Goal: Task Accomplishment & Management: Manage account settings

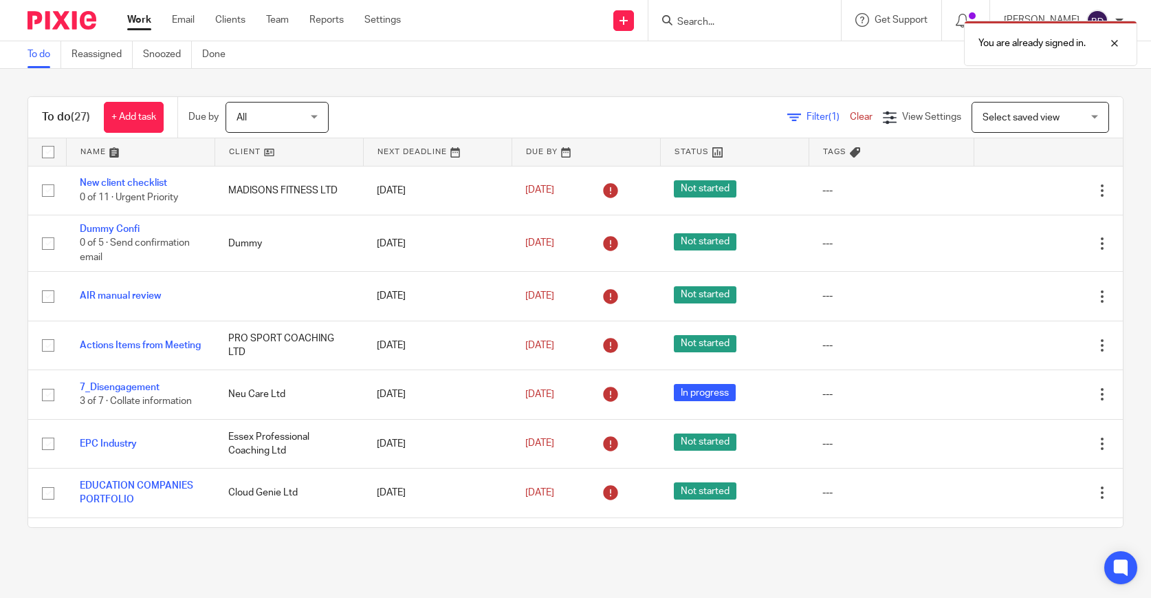
click at [712, 24] on div "You are already signed in." at bounding box center [857, 40] width 562 height 52
click at [704, 22] on input "Search" at bounding box center [738, 23] width 124 height 12
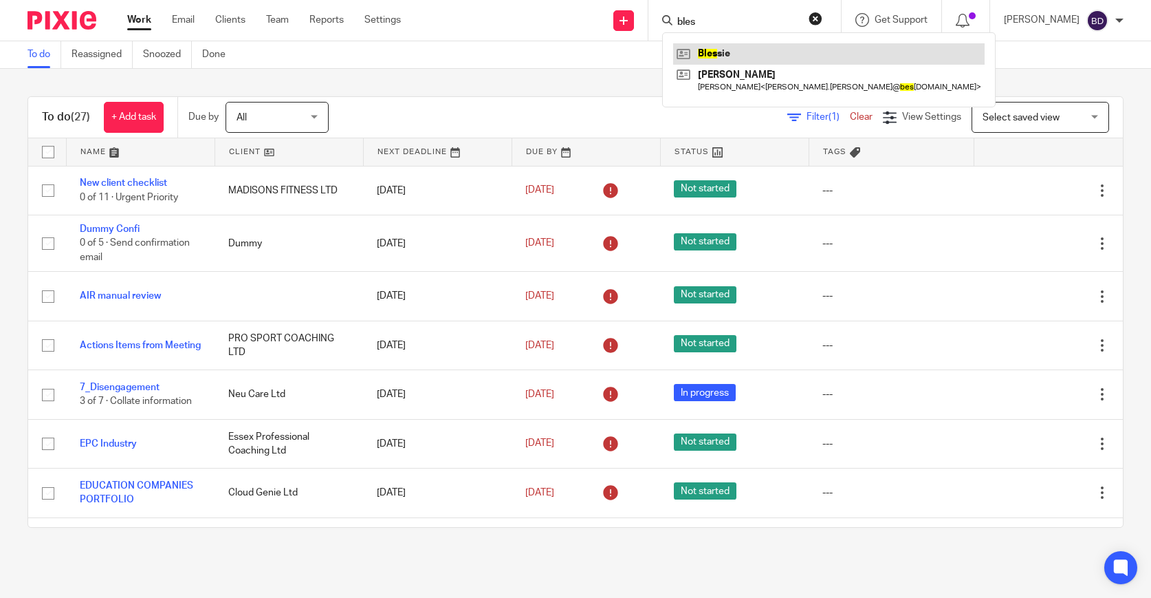
type input "bles"
click at [743, 52] on link at bounding box center [829, 53] width 312 height 21
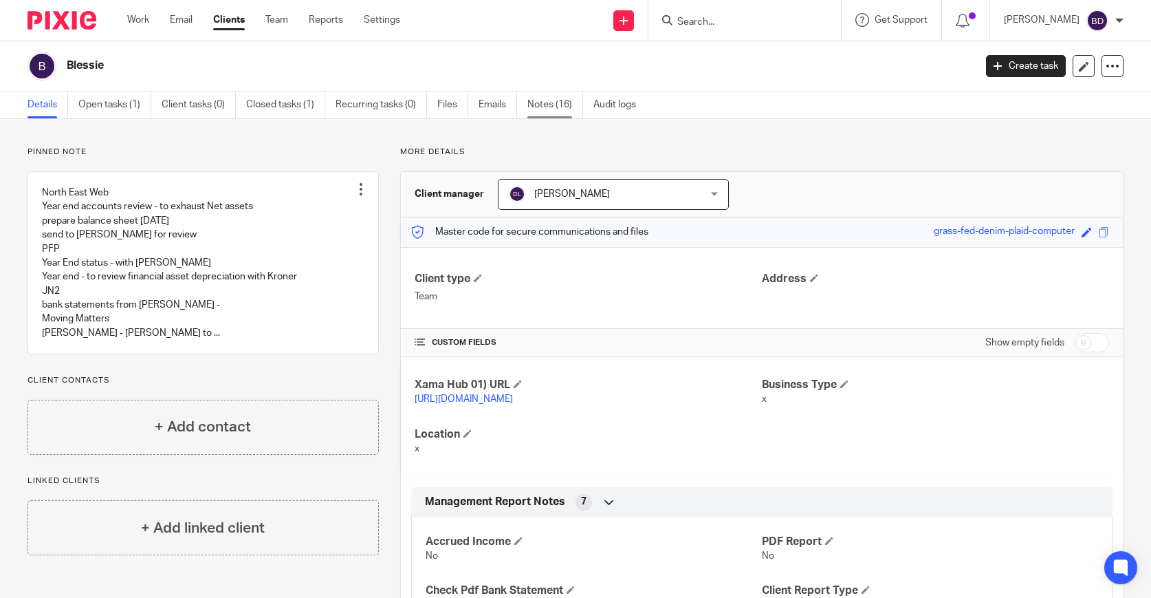
click at [532, 110] on link "Notes (16)" at bounding box center [556, 104] width 56 height 27
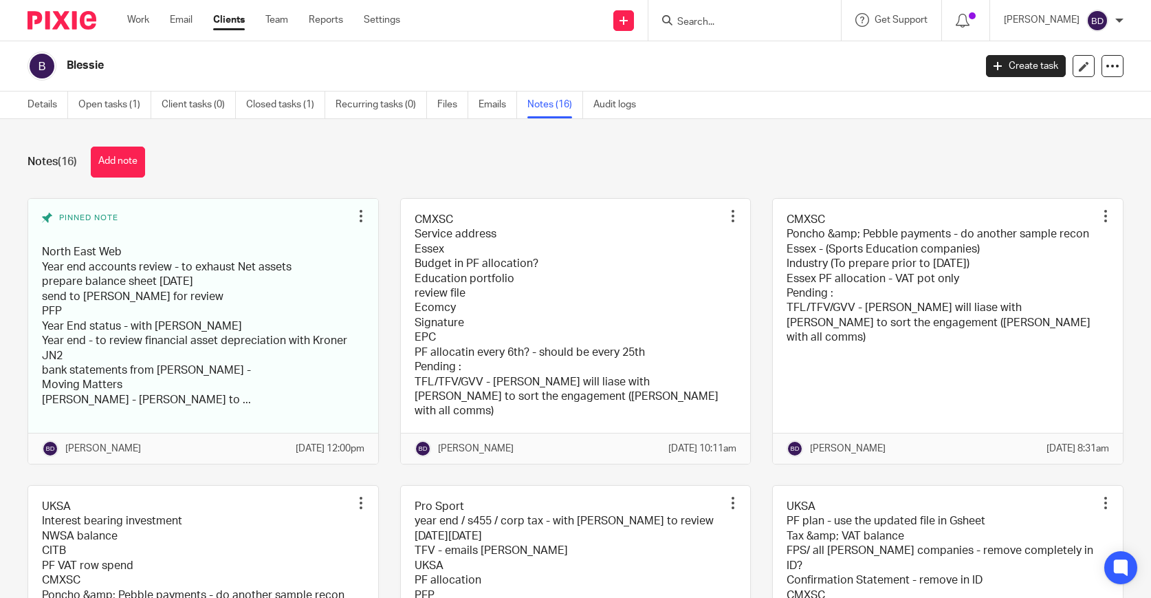
click at [713, 23] on input "Search" at bounding box center [738, 23] width 124 height 12
type input "bless"
click at [732, 54] on link at bounding box center [758, 53] width 171 height 21
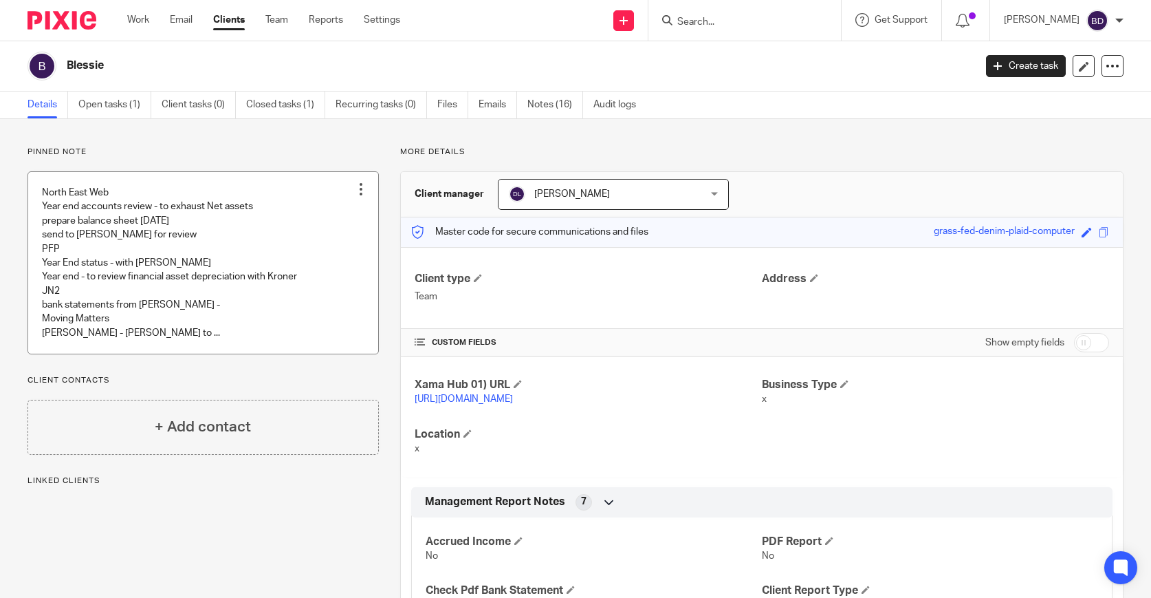
click at [218, 234] on link at bounding box center [203, 263] width 350 height 182
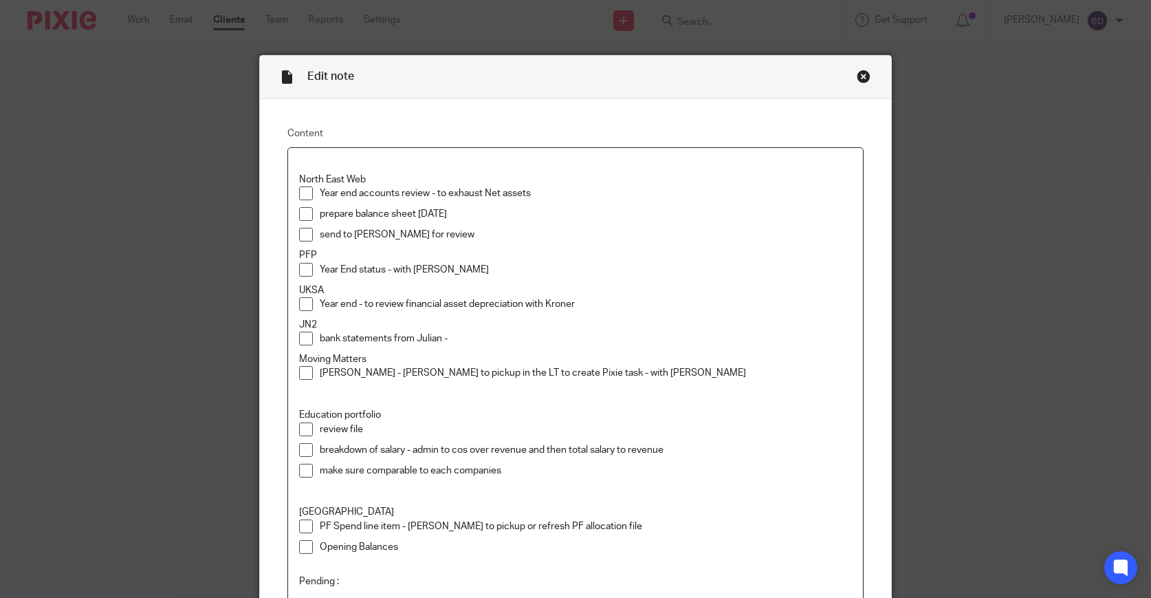
click at [307, 237] on span at bounding box center [306, 235] width 14 height 14
click at [305, 217] on span at bounding box center [306, 214] width 14 height 14
click at [305, 197] on span at bounding box center [306, 193] width 14 height 14
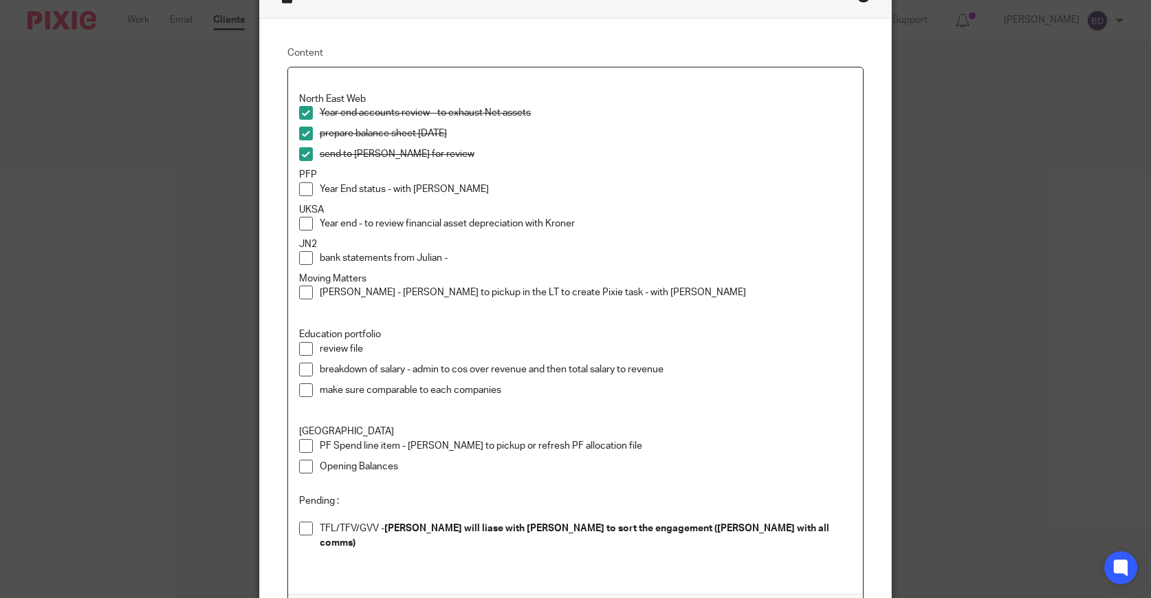
scroll to position [89, 0]
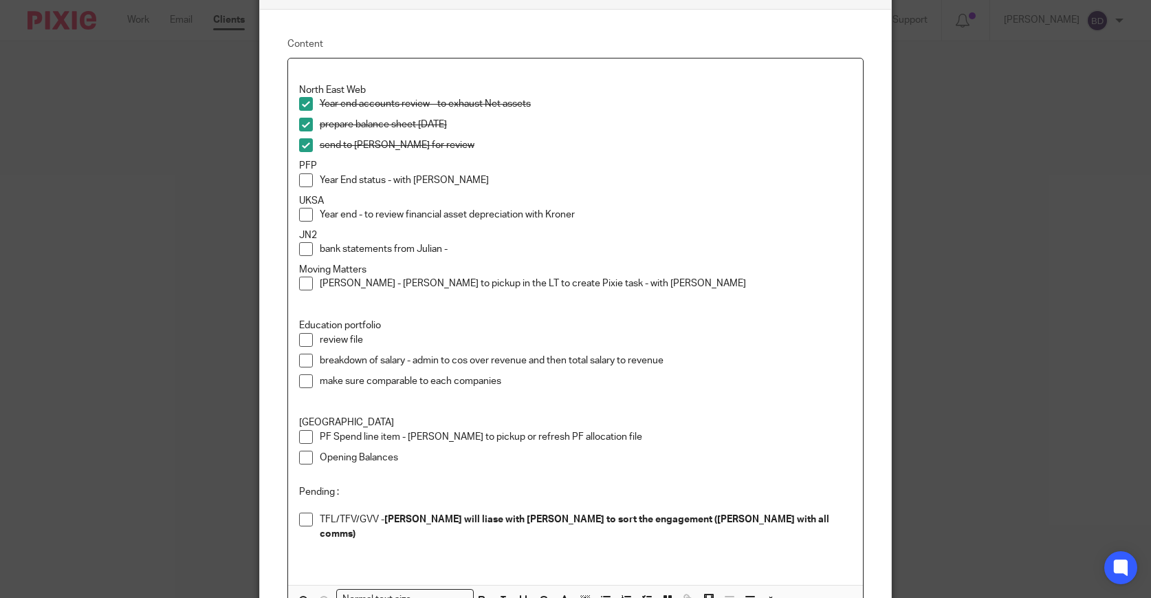
click at [308, 255] on span at bounding box center [306, 249] width 14 height 14
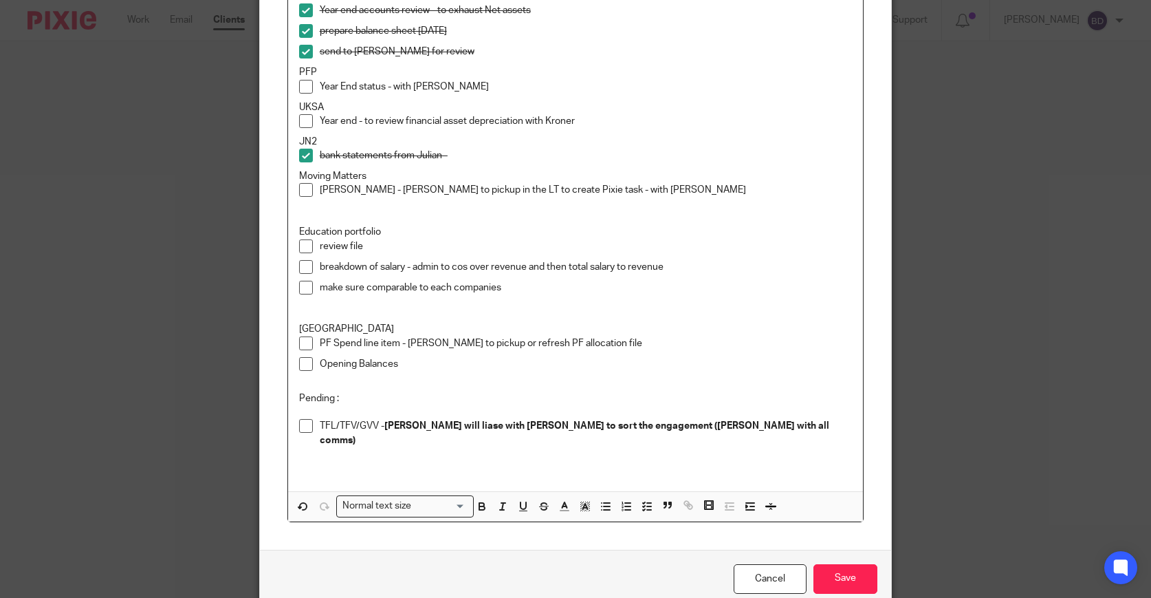
scroll to position [188, 0]
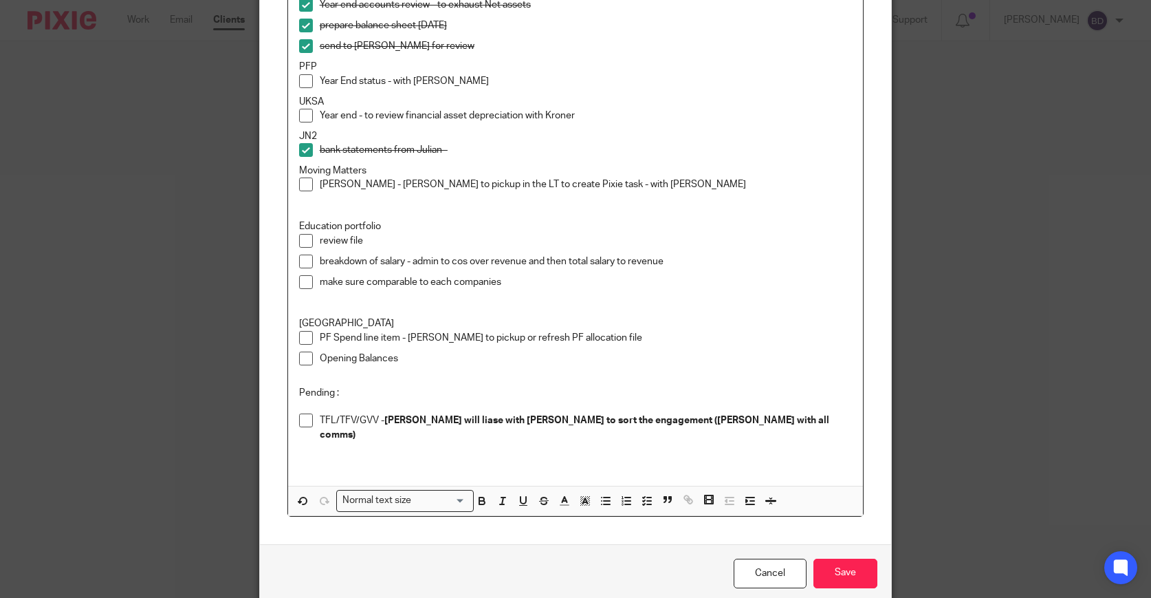
click at [305, 283] on span at bounding box center [306, 282] width 14 height 14
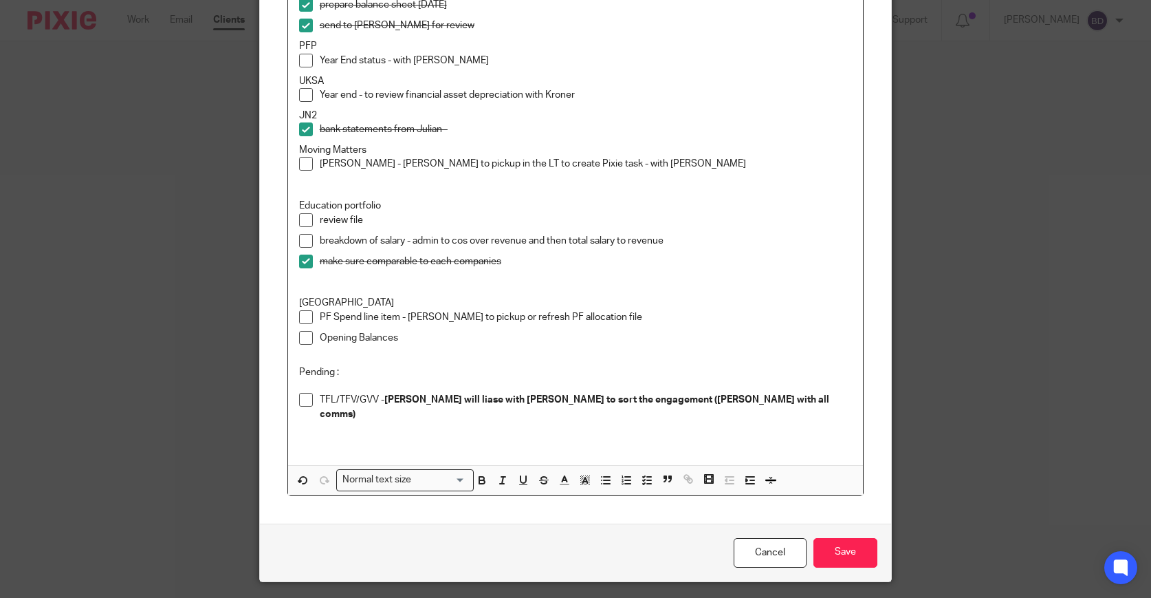
scroll to position [205, 0]
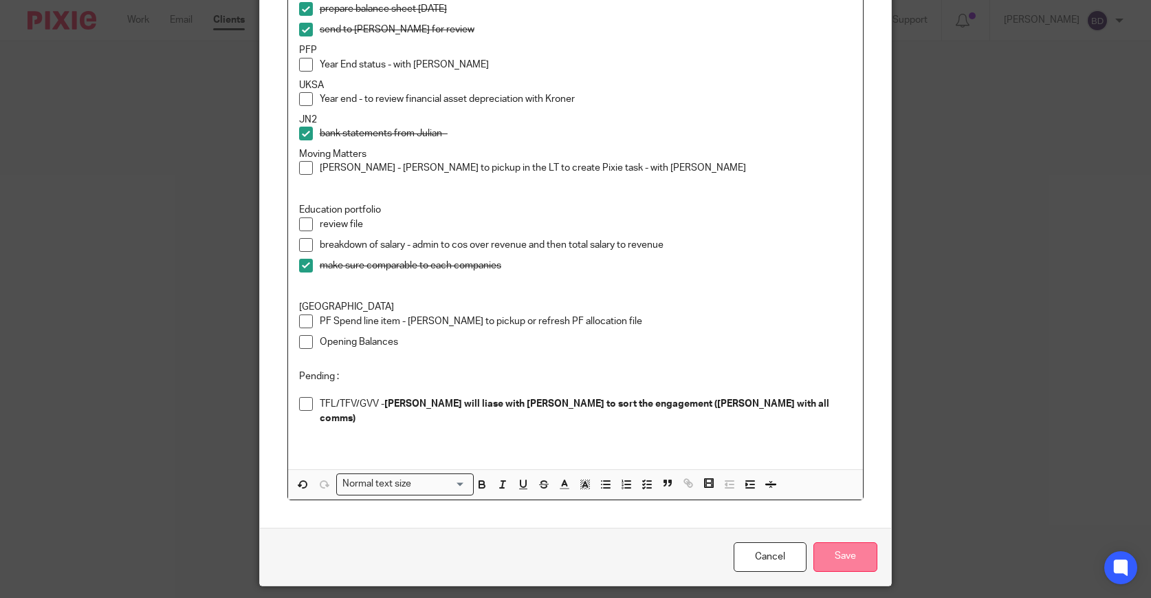
click at [852, 552] on input "Save" at bounding box center [846, 557] width 64 height 30
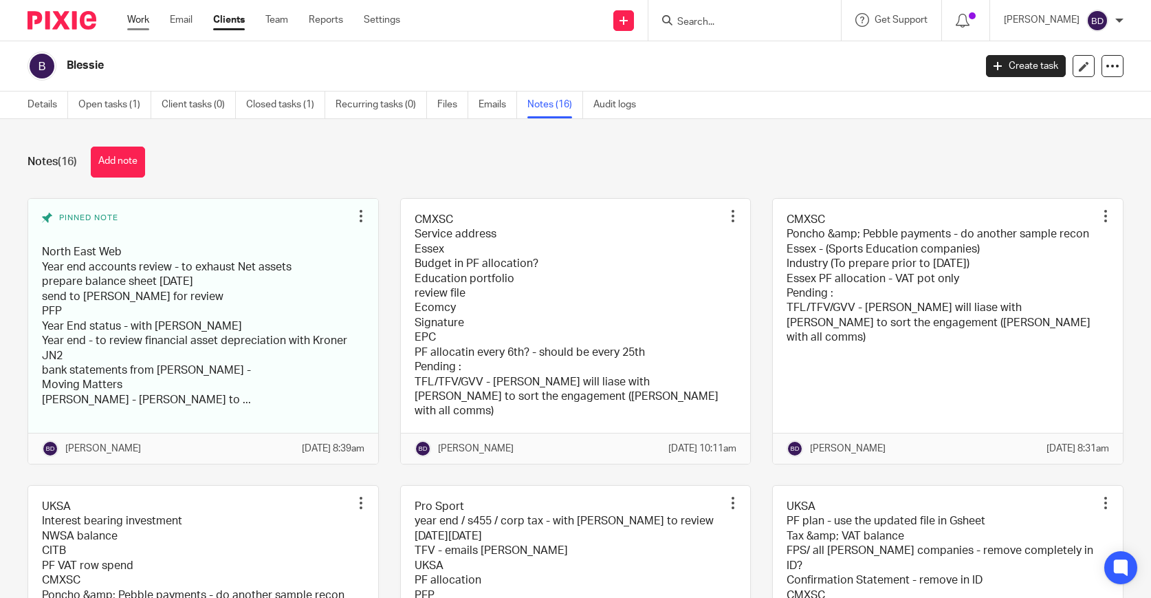
click at [142, 25] on link "Work" at bounding box center [138, 20] width 22 height 14
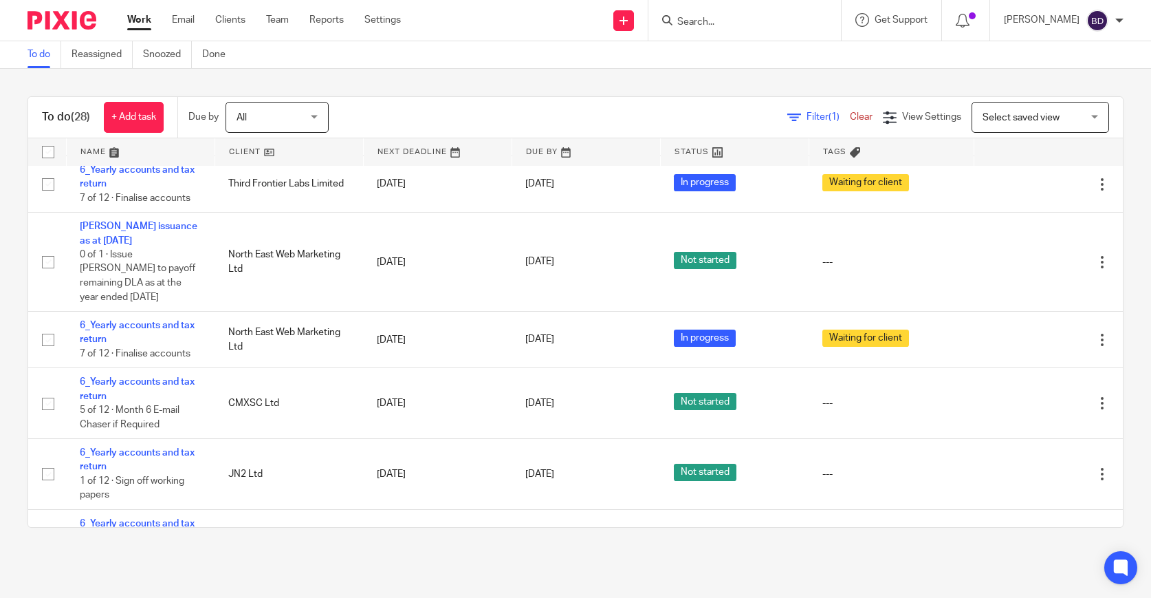
scroll to position [1329, 0]
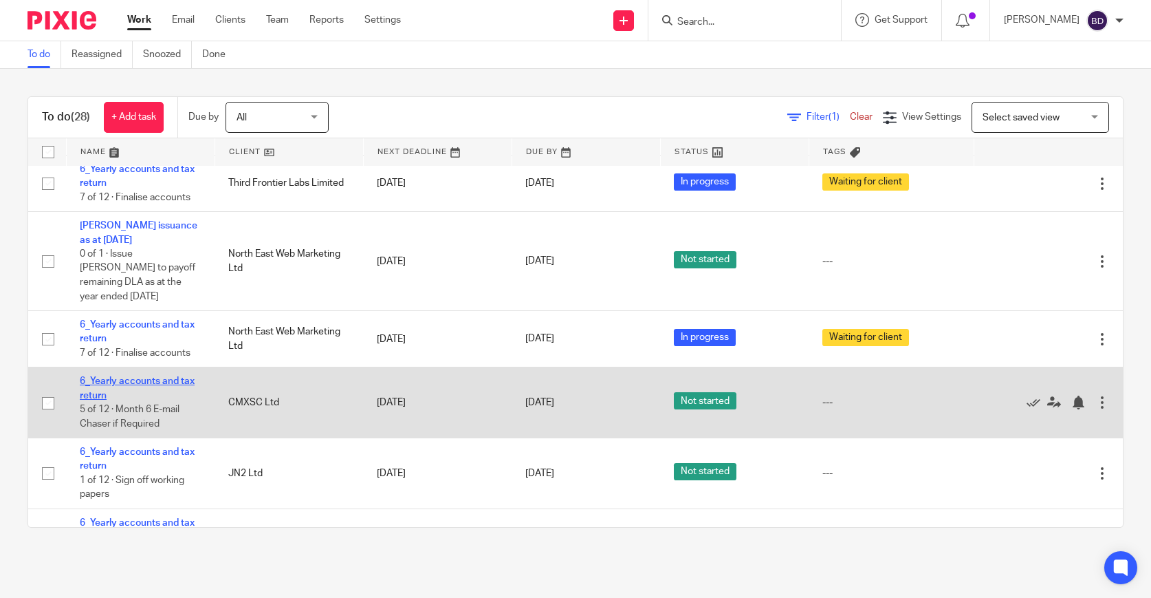
click at [171, 376] on link "6_Yearly accounts and tax return" at bounding box center [137, 387] width 115 height 23
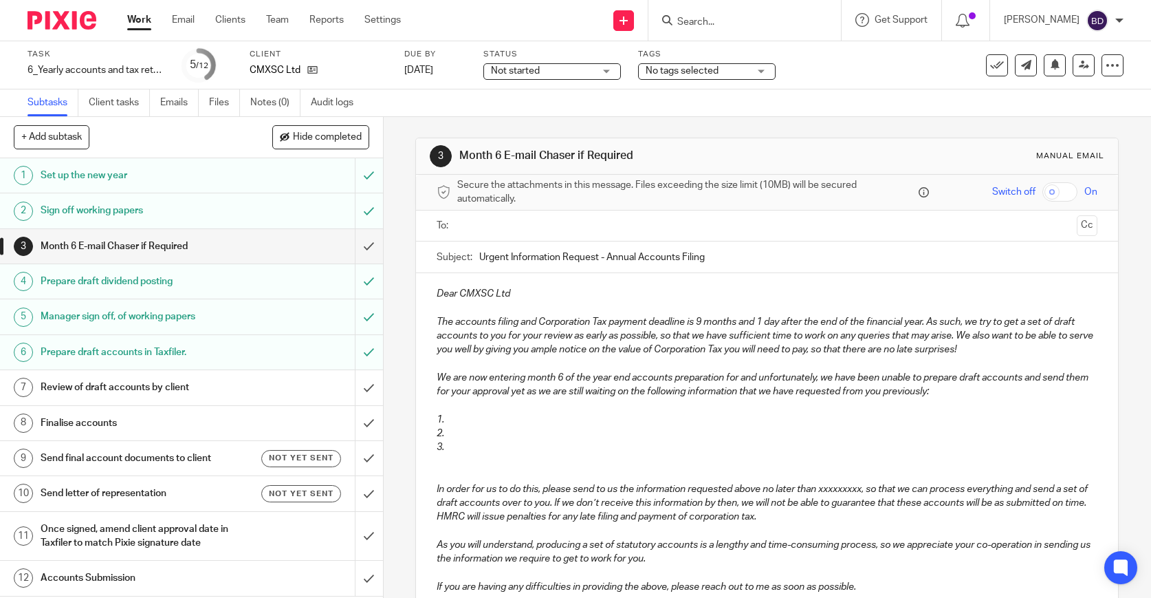
click at [600, 70] on div "Not started Not started" at bounding box center [553, 71] width 138 height 17
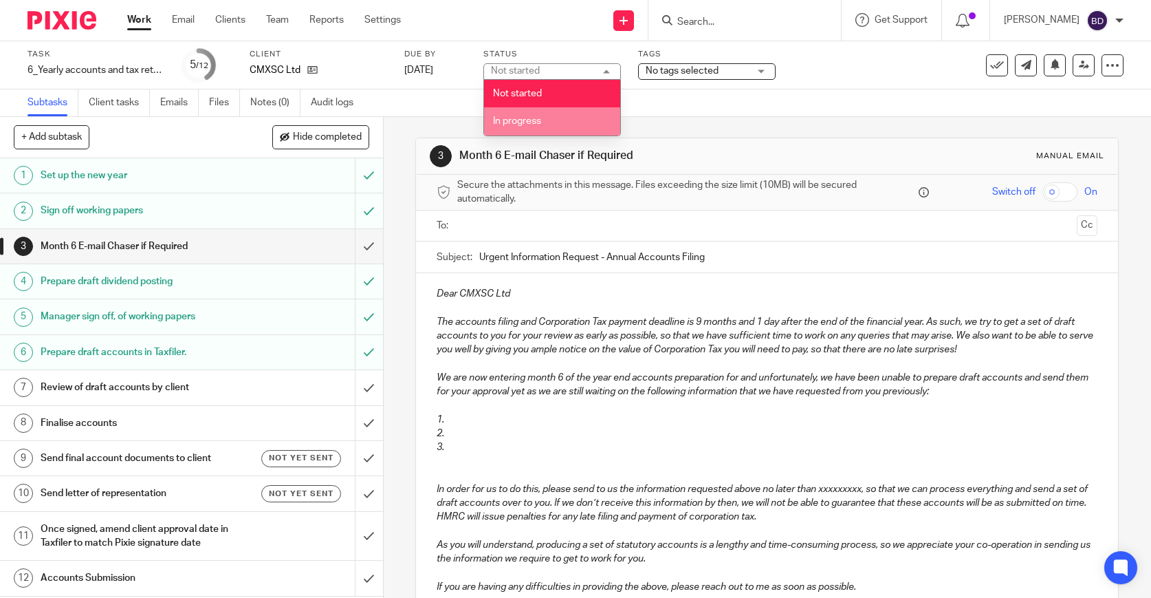
click at [559, 124] on li "In progress" at bounding box center [552, 121] width 136 height 28
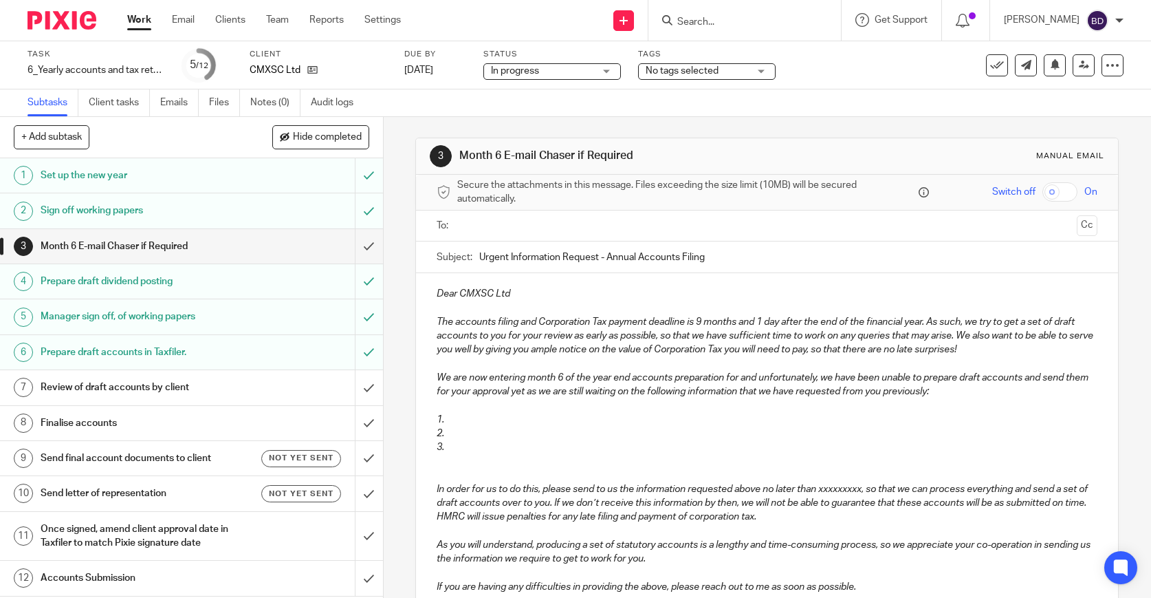
click at [312, 395] on div "Review of draft accounts by client" at bounding box center [191, 387] width 301 height 21
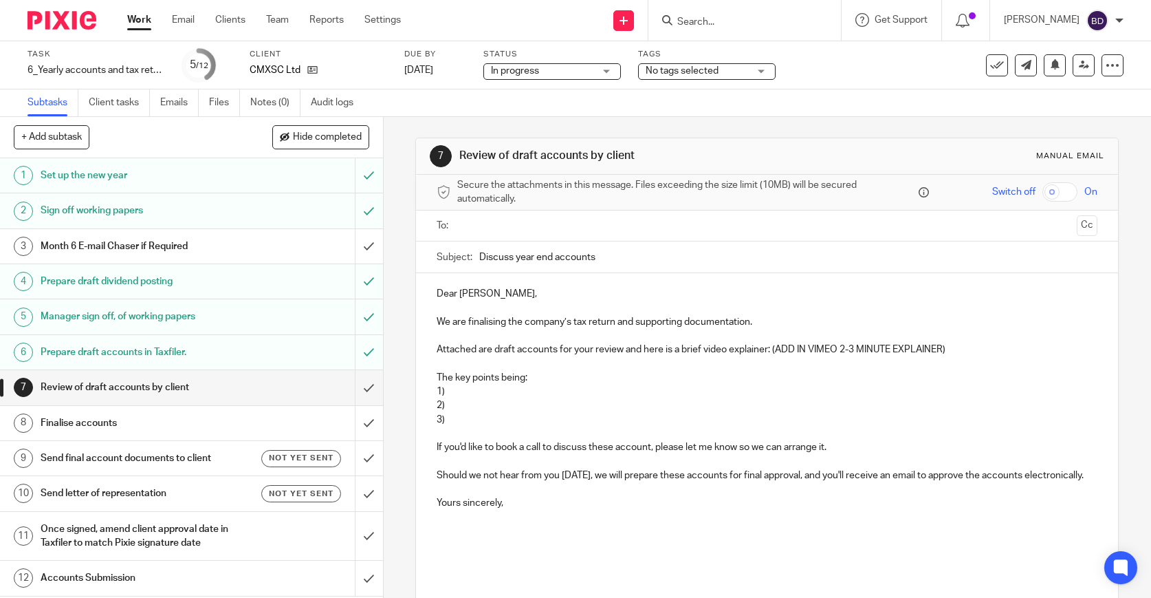
drag, startPoint x: 480, startPoint y: 261, endPoint x: 628, endPoint y: 269, distance: 148.1
click at [628, 269] on input "Discuss year end accounts" at bounding box center [788, 256] width 618 height 31
drag, startPoint x: 652, startPoint y: 259, endPoint x: 557, endPoint y: 261, distance: 94.9
click at [557, 261] on input "CMXSC Ltd_Draft year end accounts" at bounding box center [788, 256] width 618 height 31
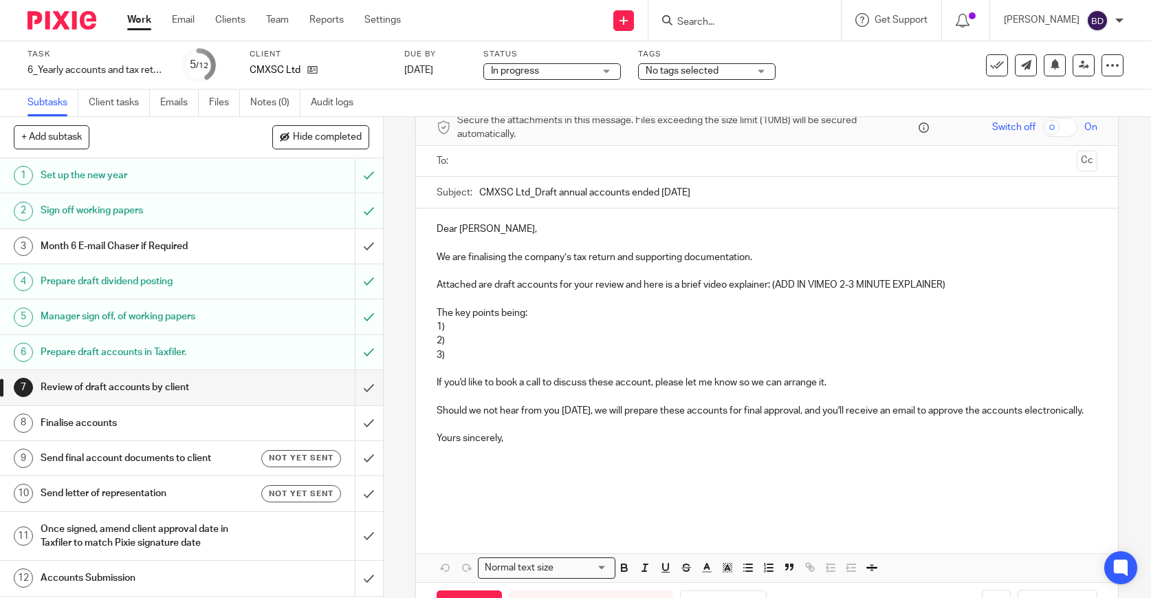
scroll to position [66, 0]
type input "CMXSC Ltd_Draft annual accounts ended 31 Mar 2025"
click at [972, 279] on p "Attached are draft accounts for your review and here is a brief video explainer…" at bounding box center [767, 284] width 661 height 14
drag, startPoint x: 967, startPoint y: 283, endPoint x: 779, endPoint y: 286, distance: 188.5
click at [779, 286] on p "Attached are draft accounts for your review and here is a brief video explainer…" at bounding box center [767, 284] width 661 height 14
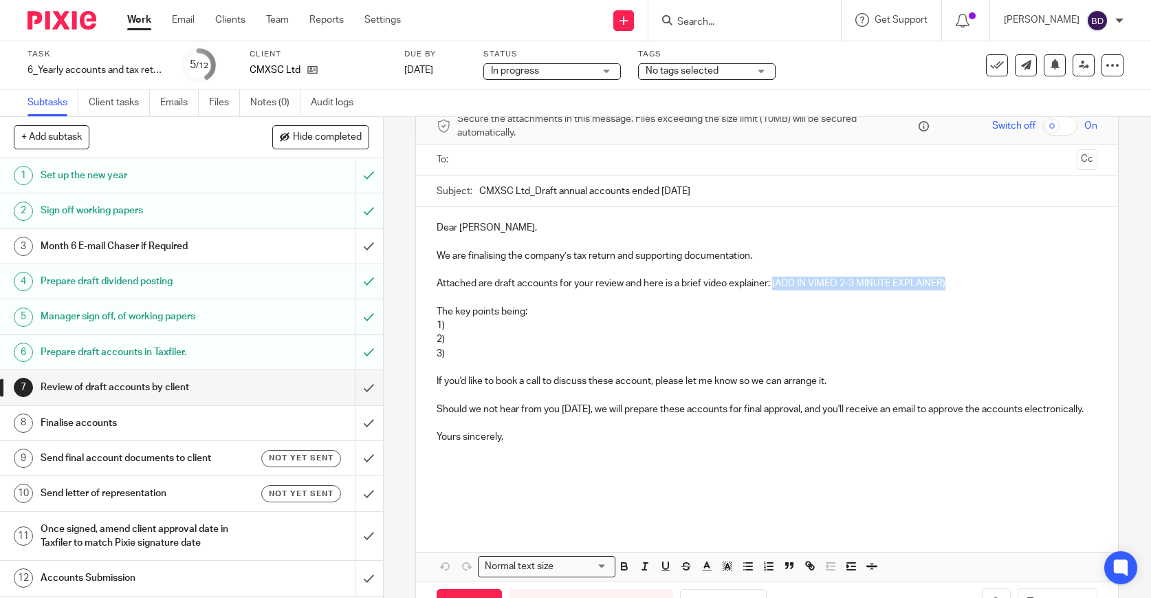
paste div
click at [548, 323] on p "1)" at bounding box center [767, 325] width 661 height 14
click at [556, 342] on p "2) The Corporation Tax due is £12,411.29" at bounding box center [767, 339] width 661 height 14
click at [648, 343] on p "2) The Corporation Tax charge is £12,411.29" at bounding box center [767, 339] width 661 height 14
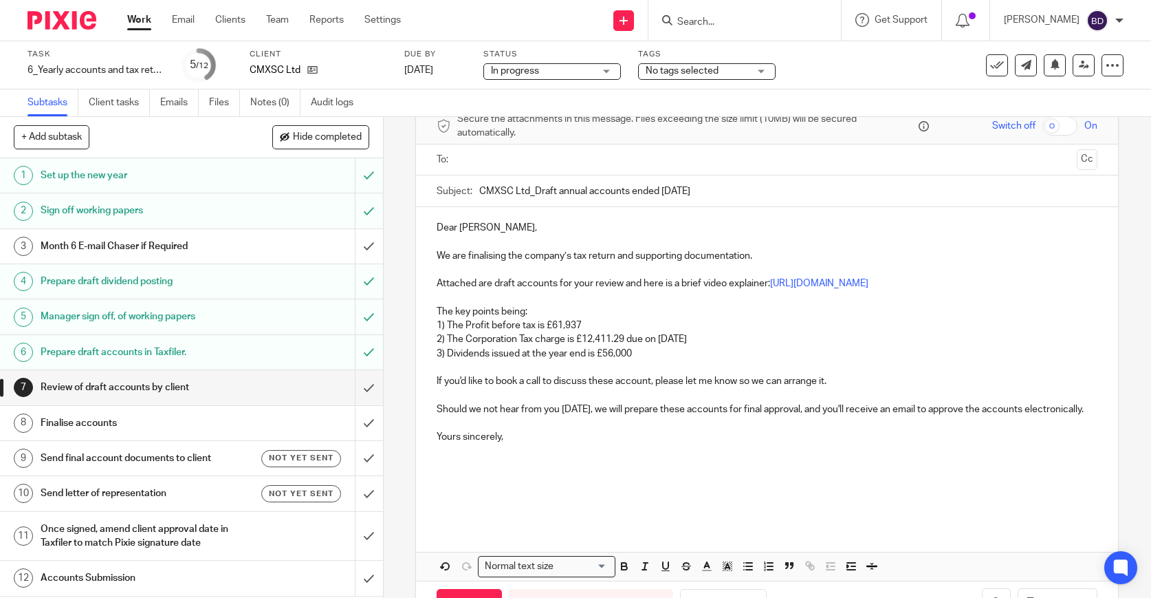
click at [448, 353] on p "3) Dividends issued at the year end is £56,000" at bounding box center [767, 354] width 661 height 14
drag, startPoint x: 1082, startPoint y: 284, endPoint x: 775, endPoint y: 290, distance: 306.8
click at [775, 290] on p "Attached are draft accounts for your review and here is a brief video explainer…" at bounding box center [767, 284] width 661 height 14
click at [705, 305] on p "The key points being:" at bounding box center [767, 312] width 661 height 14
click at [855, 283] on link "https://vimeo.com/1113144329/dedc223b47?ts=80235&share=copy" at bounding box center [819, 284] width 98 height 10
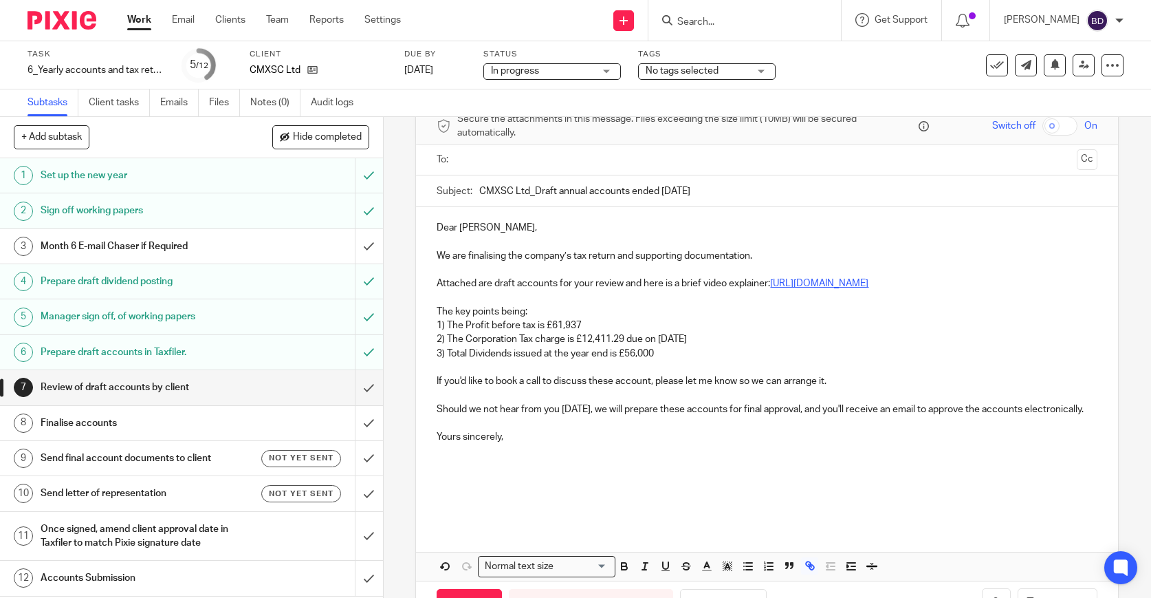
click at [855, 283] on link "https://vimeo.com/1113144329/dedc223b47?ts=80235&share=copy" at bounding box center [819, 284] width 98 height 10
click at [774, 334] on p "2) The Corporation Tax charge is £12,411.29 due on December 31, 2025" at bounding box center [767, 339] width 661 height 14
drag, startPoint x: 776, startPoint y: 285, endPoint x: 887, endPoint y: 304, distance: 113.0
click at [887, 304] on div "Dear Anna, We are finalising the company’s tax return and supporting documentat…" at bounding box center [767, 365] width 702 height 317
copy link "https://vimeo.com/1113144329/dedc223b47?ts=80235&share=copy"
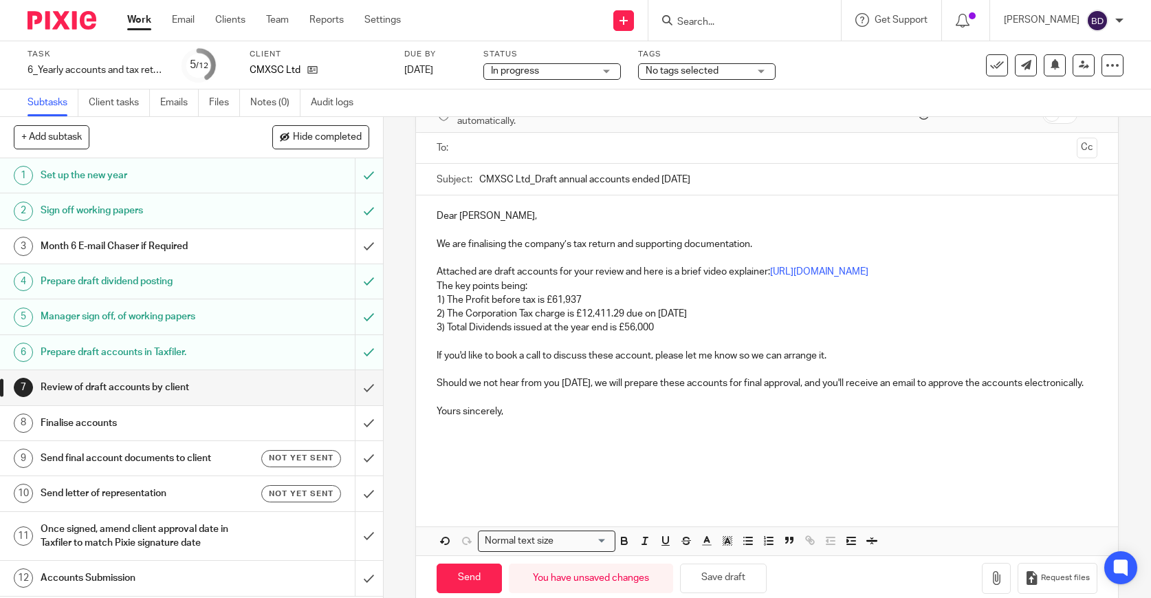
scroll to position [116, 0]
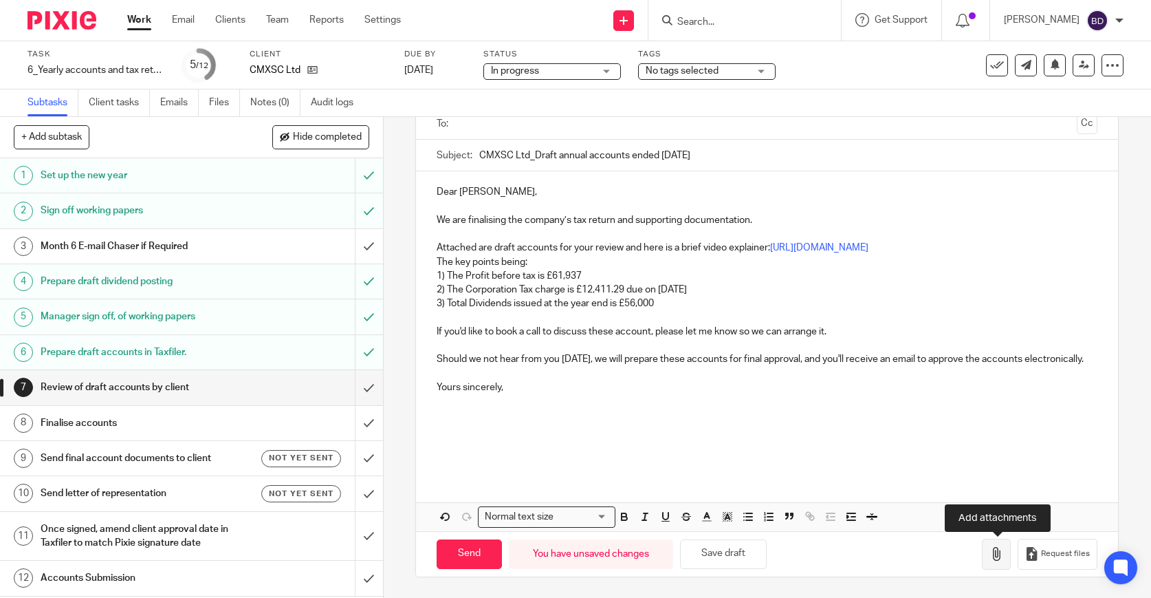
click at [999, 557] on icon "button" at bounding box center [997, 554] width 14 height 14
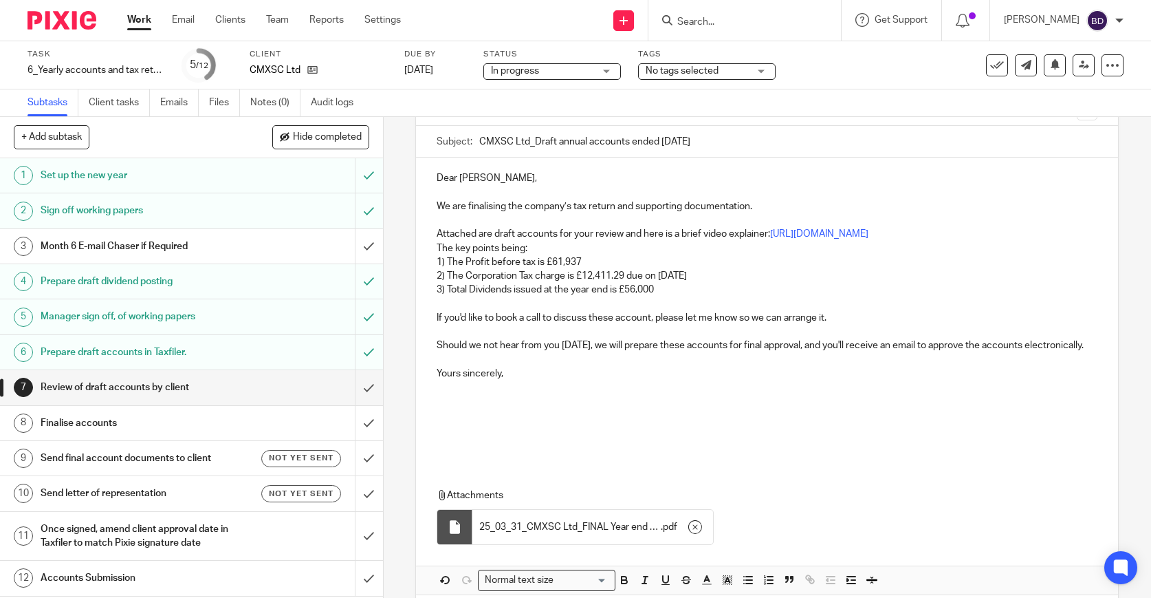
drag, startPoint x: 563, startPoint y: 141, endPoint x: 537, endPoint y: 140, distance: 26.2
click at [537, 140] on input "CMXSC Ltd_Draft annual accounts ended 31 Mar 2025" at bounding box center [788, 141] width 618 height 31
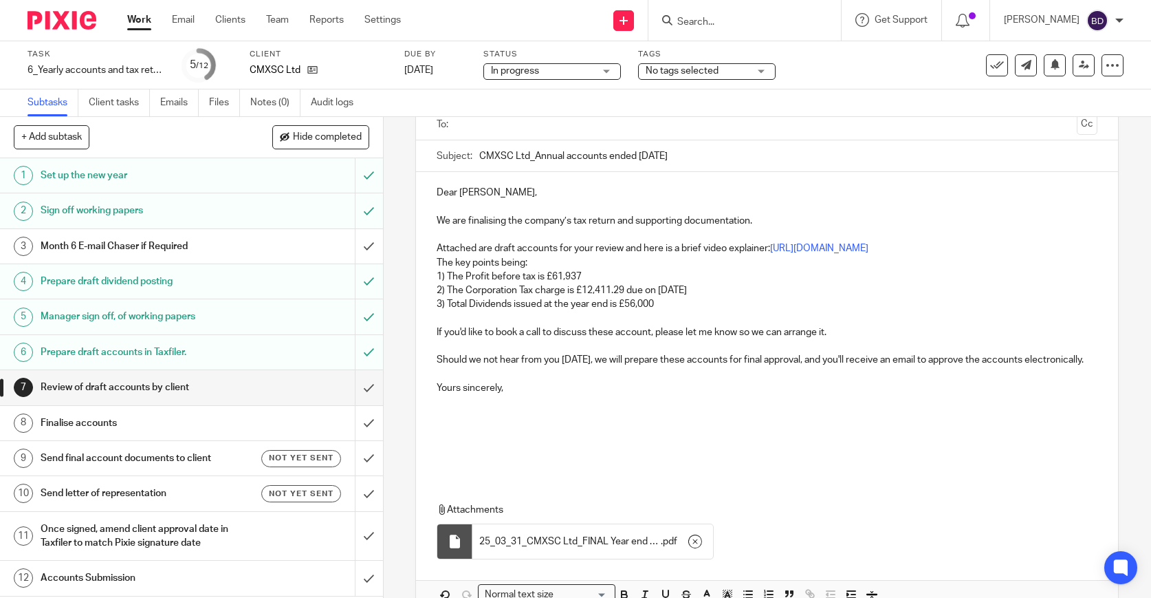
scroll to position [0, 0]
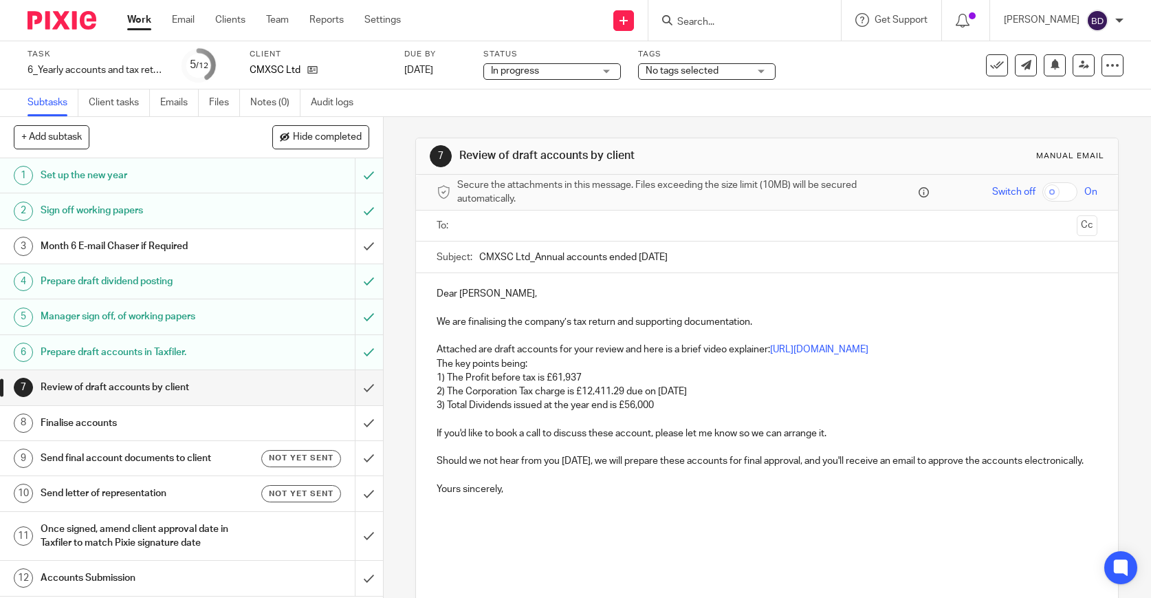
type input "CMXSC Ltd_Annual accounts ended 31 Mar 2025"
click at [560, 219] on input "text" at bounding box center [766, 226] width 609 height 16
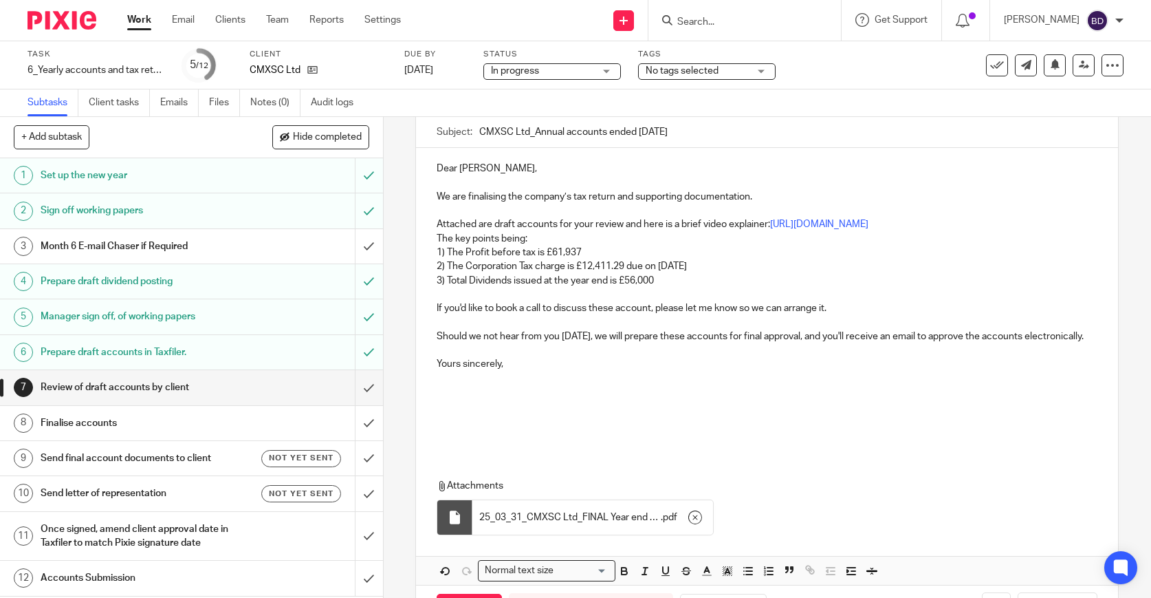
scroll to position [195, 0]
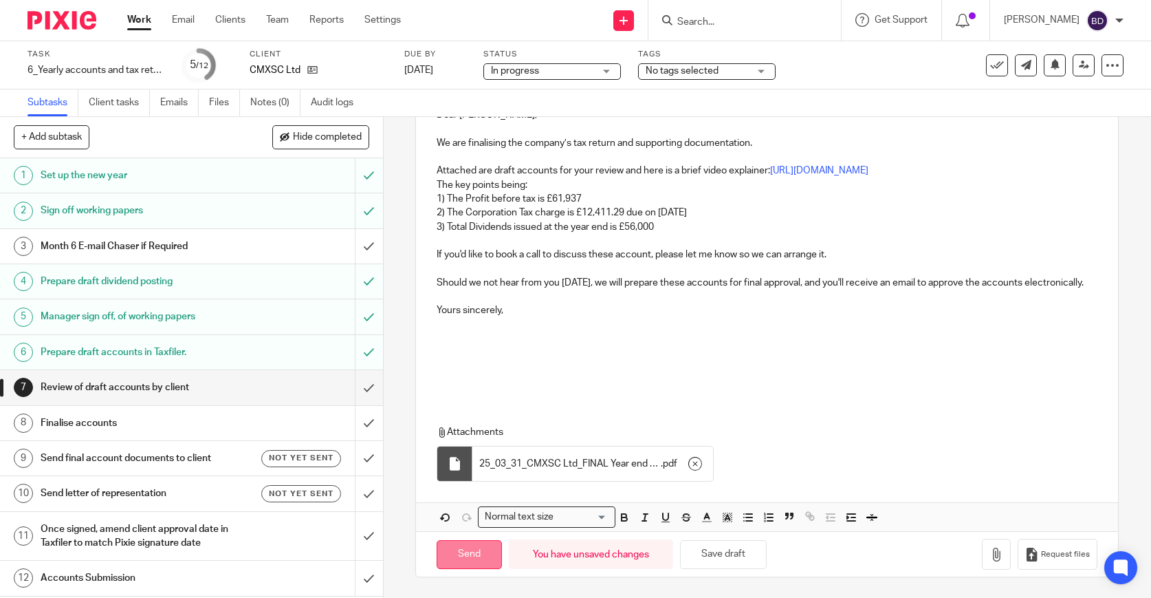
click at [483, 550] on input "Send" at bounding box center [469, 555] width 65 height 30
type input "Sent"
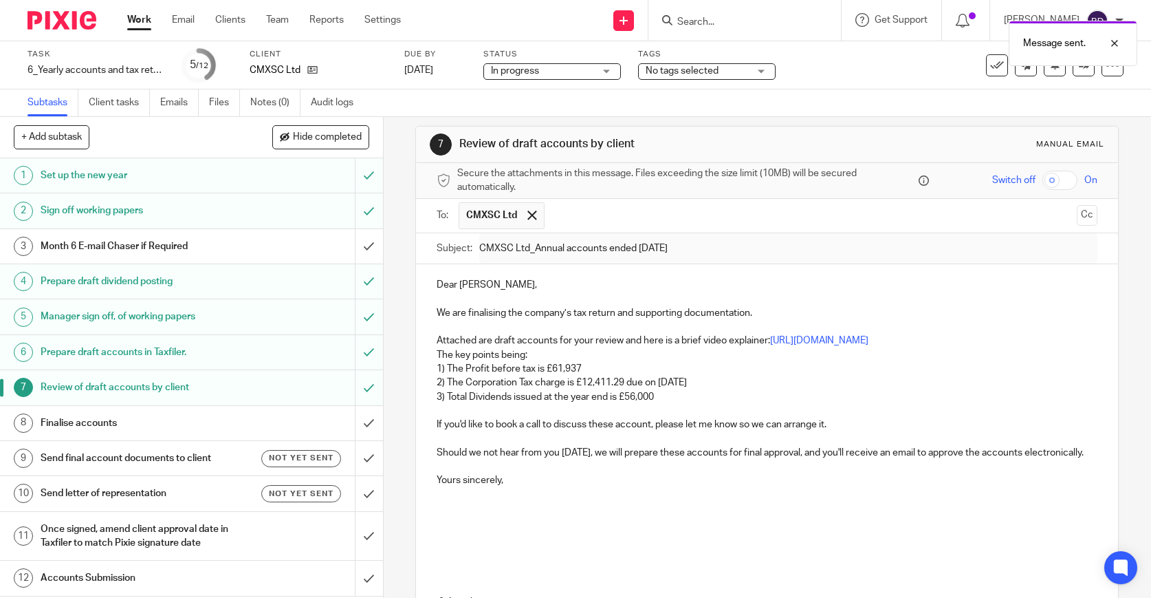
scroll to position [0, 0]
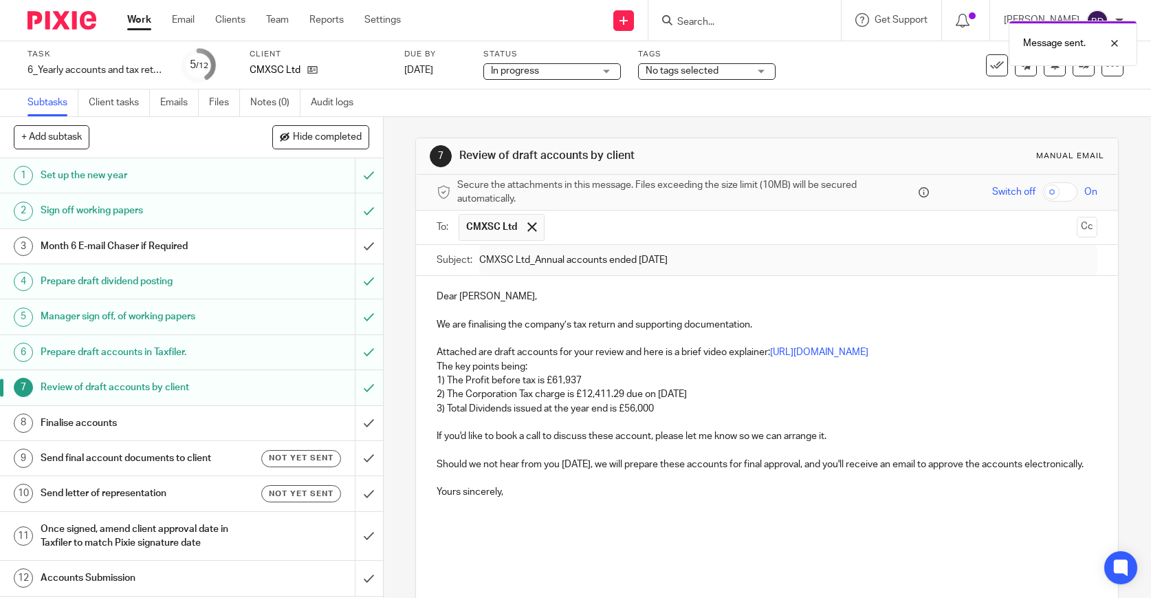
click at [758, 67] on div "No tags selected" at bounding box center [707, 71] width 138 height 17
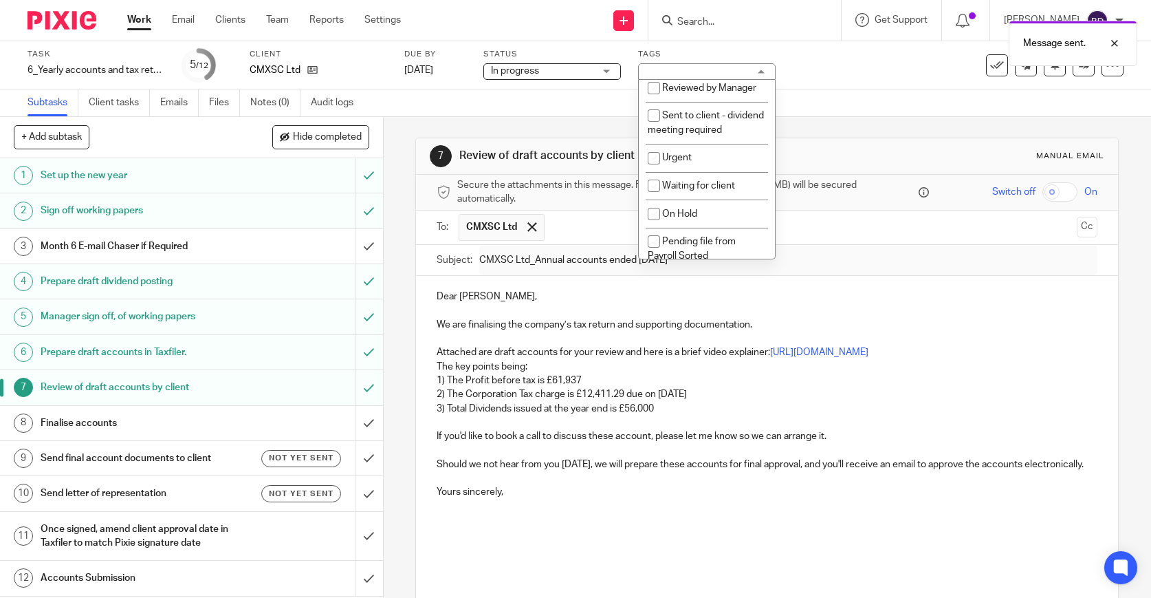
scroll to position [164, 0]
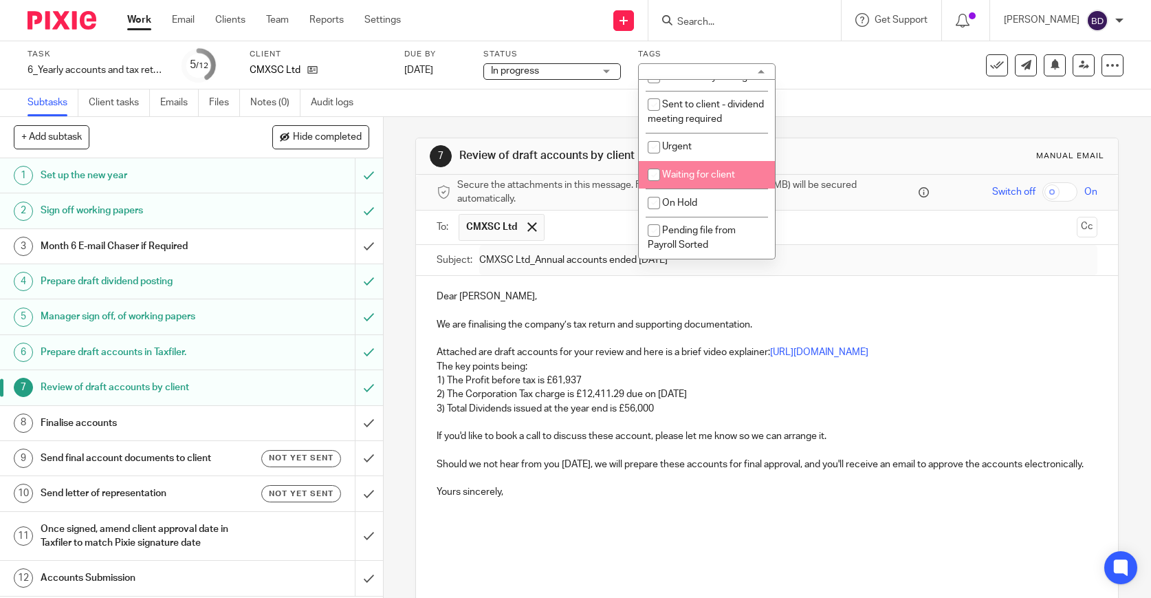
click at [724, 184] on li "Waiting for client" at bounding box center [707, 175] width 136 height 28
checkbox input "true"
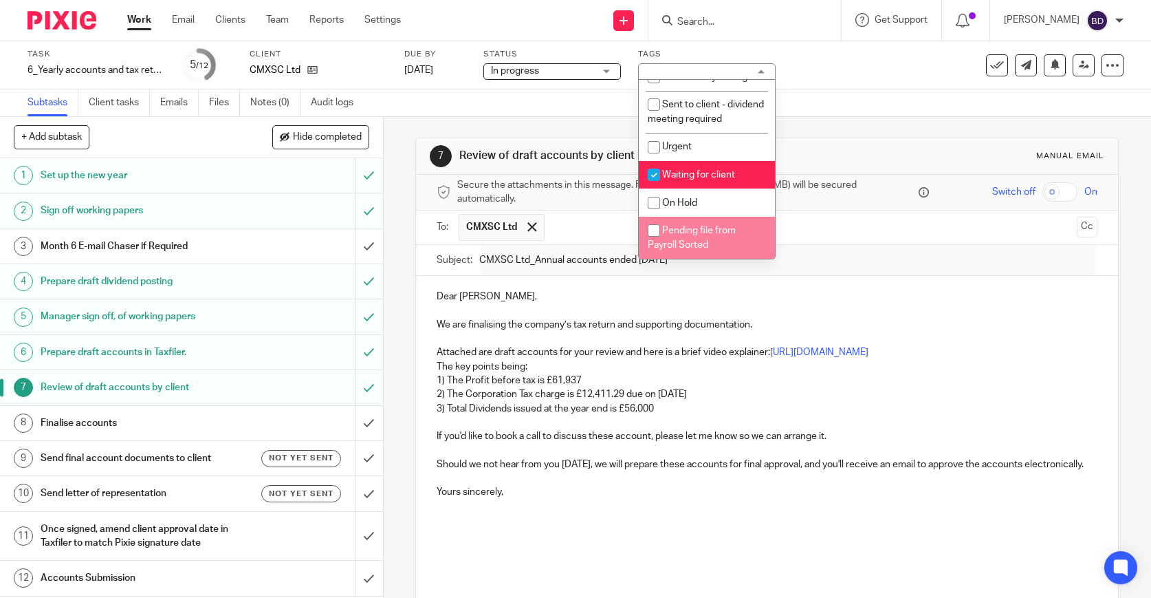
click at [666, 519] on p at bounding box center [767, 533] width 661 height 69
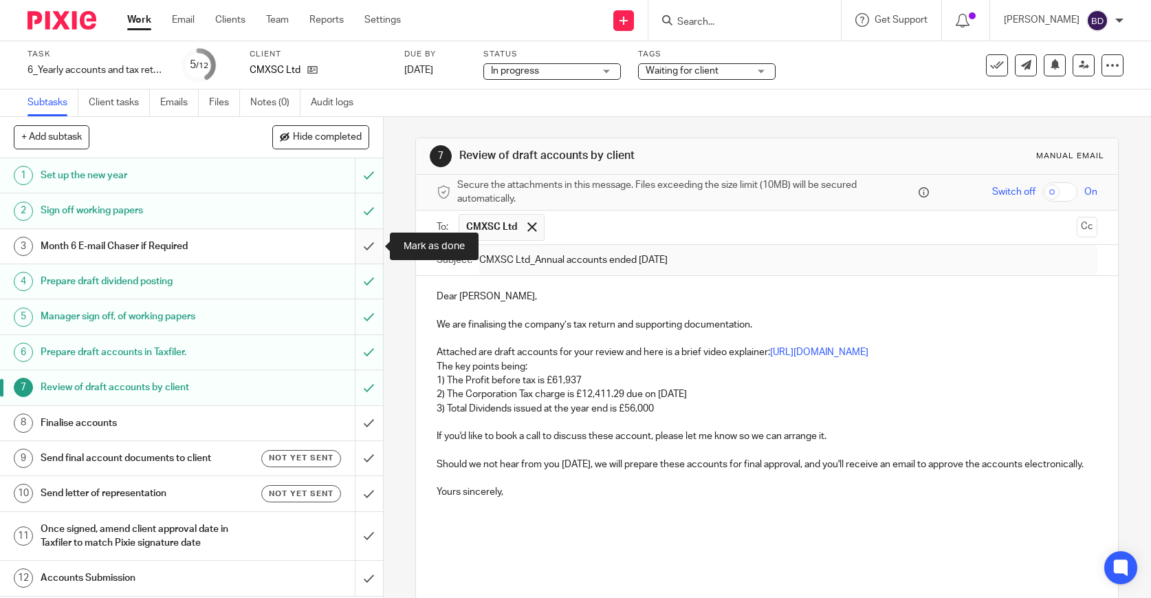
click at [365, 243] on input "submit" at bounding box center [191, 246] width 383 height 34
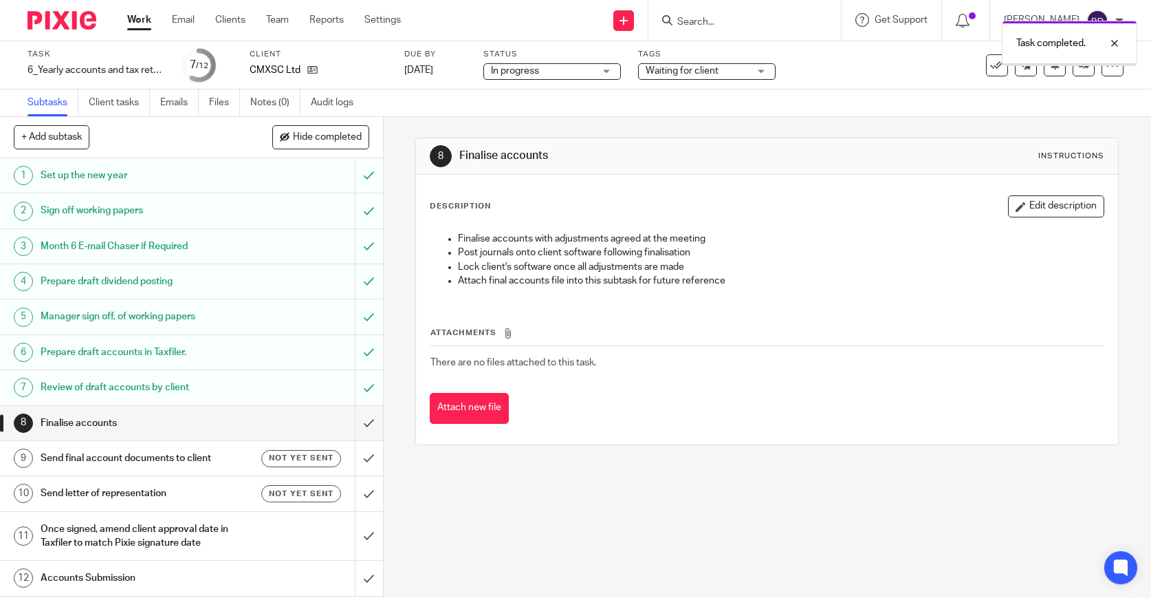
click at [74, 28] on img at bounding box center [62, 20] width 69 height 19
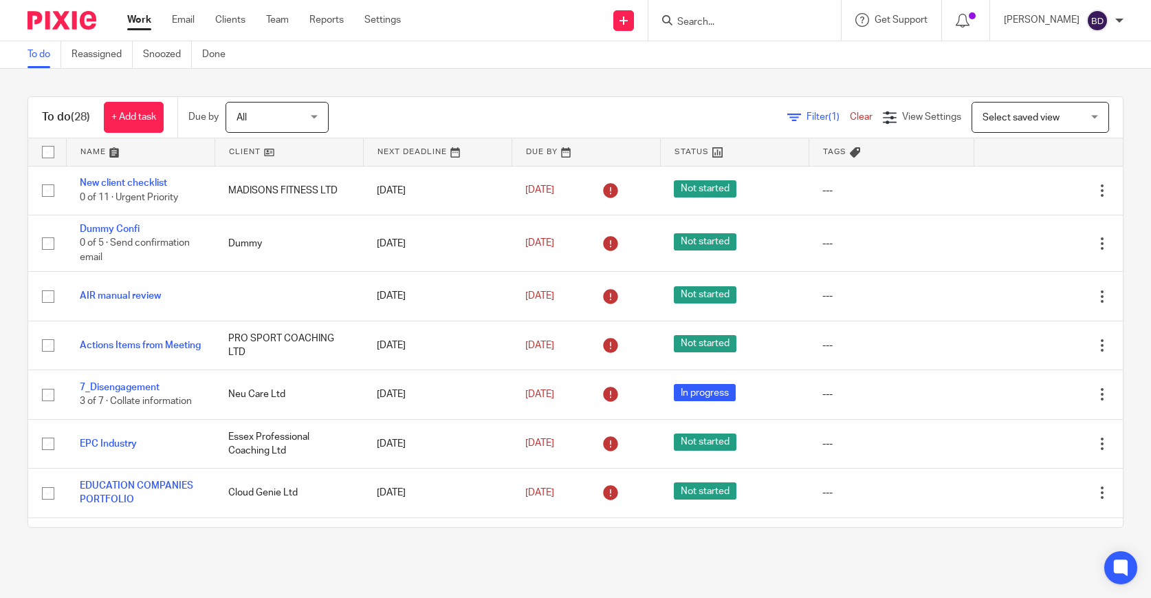
click at [117, 151] on link at bounding box center [141, 152] width 148 height 28
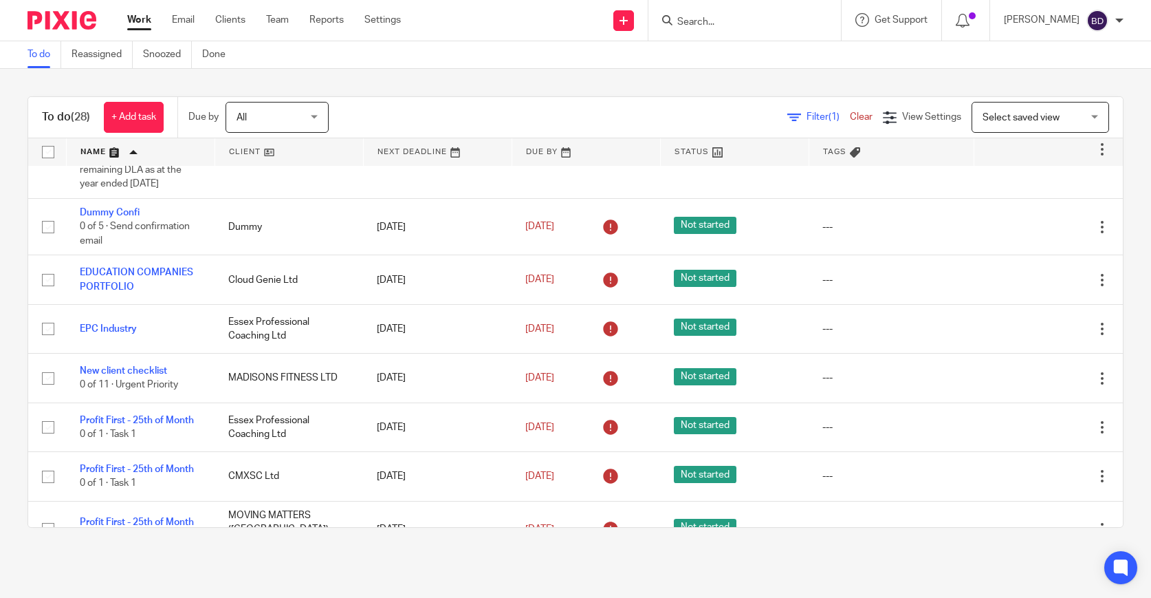
scroll to position [1341, 0]
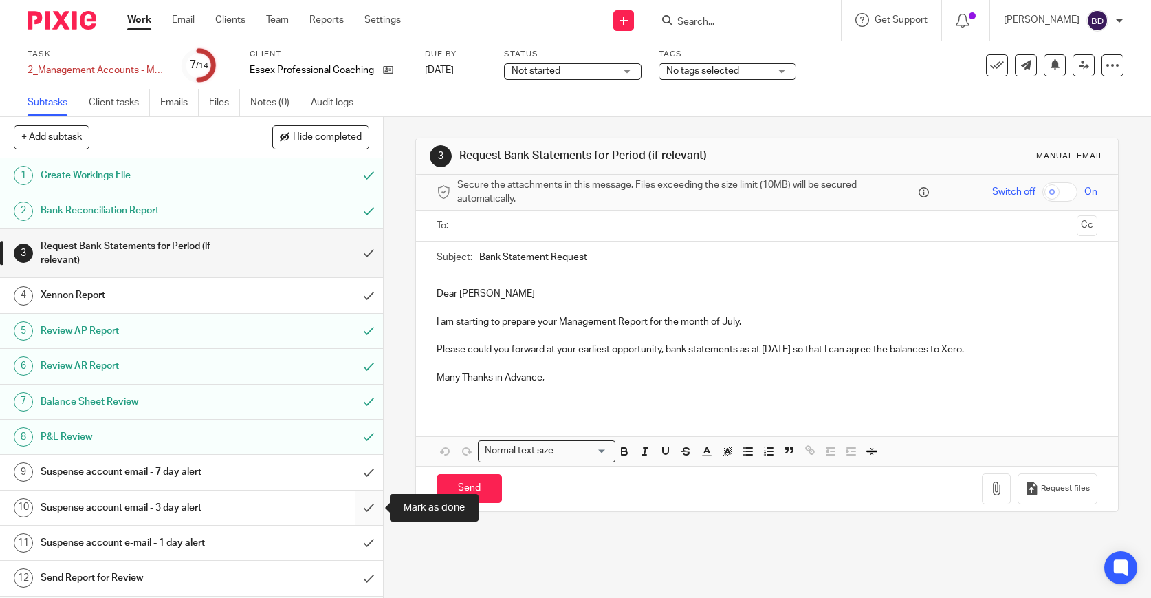
scroll to position [69, 0]
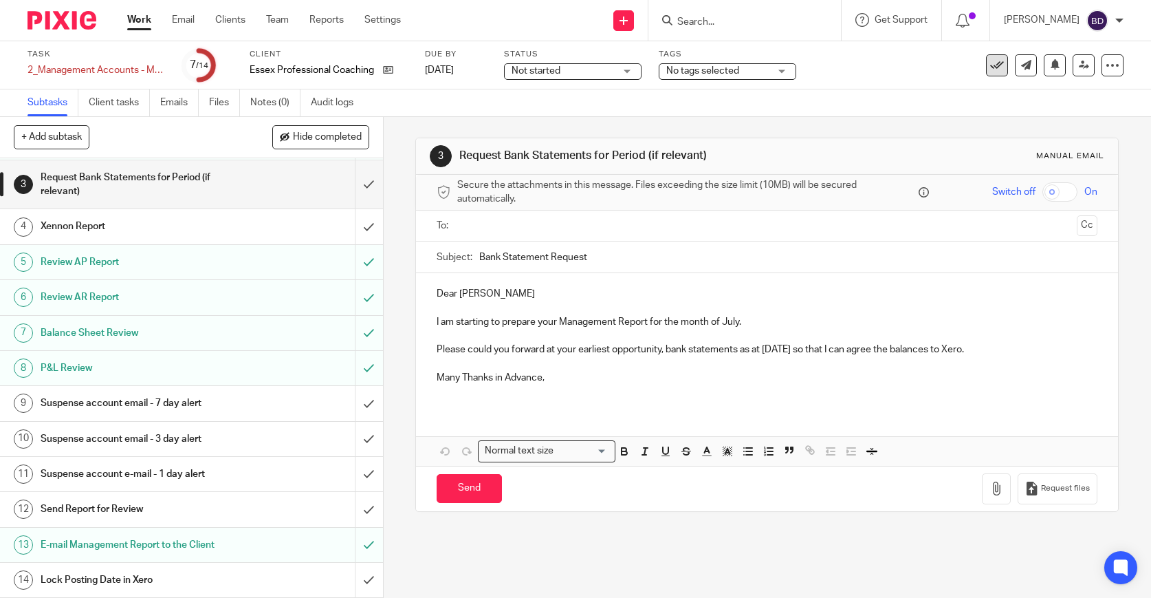
click at [996, 70] on icon at bounding box center [997, 65] width 14 height 14
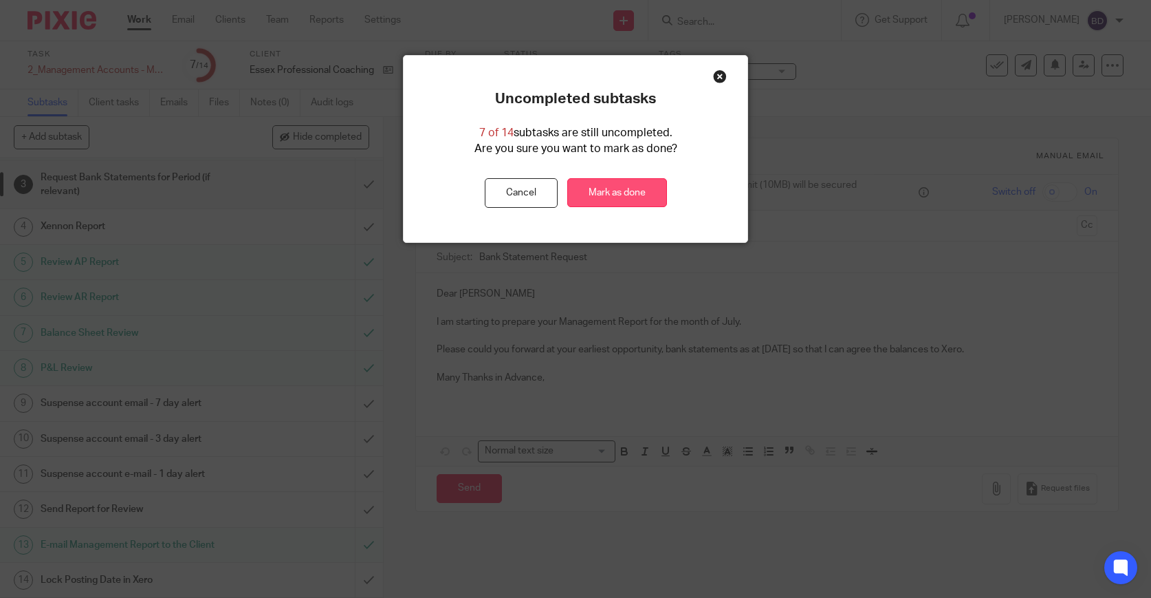
click at [636, 182] on link "Mark as done" at bounding box center [617, 193] width 100 height 30
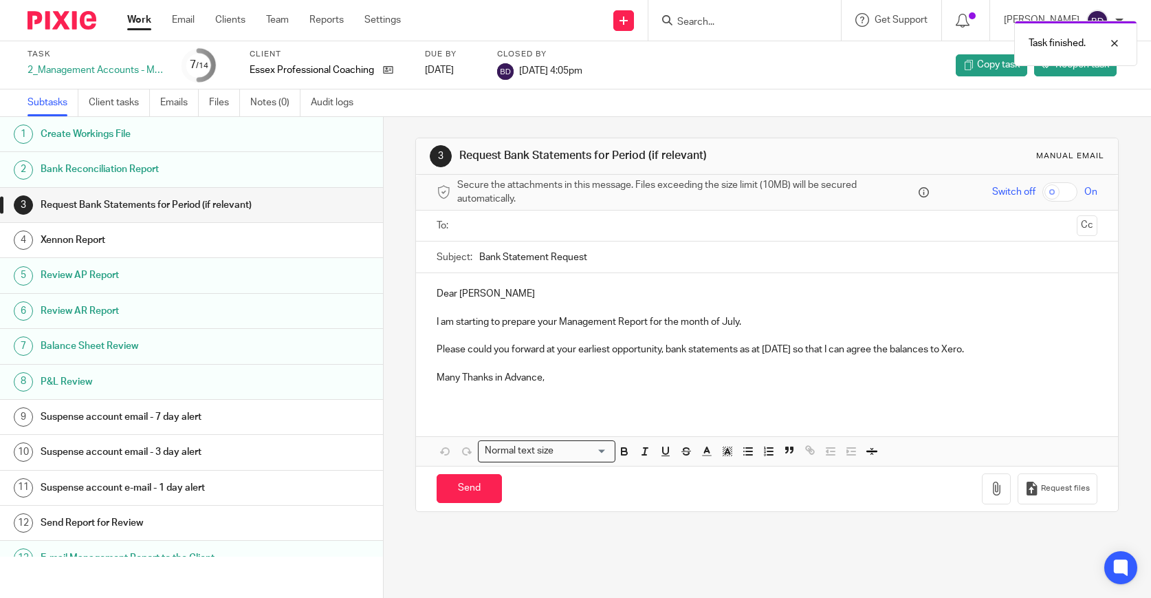
click at [78, 27] on img at bounding box center [62, 20] width 69 height 19
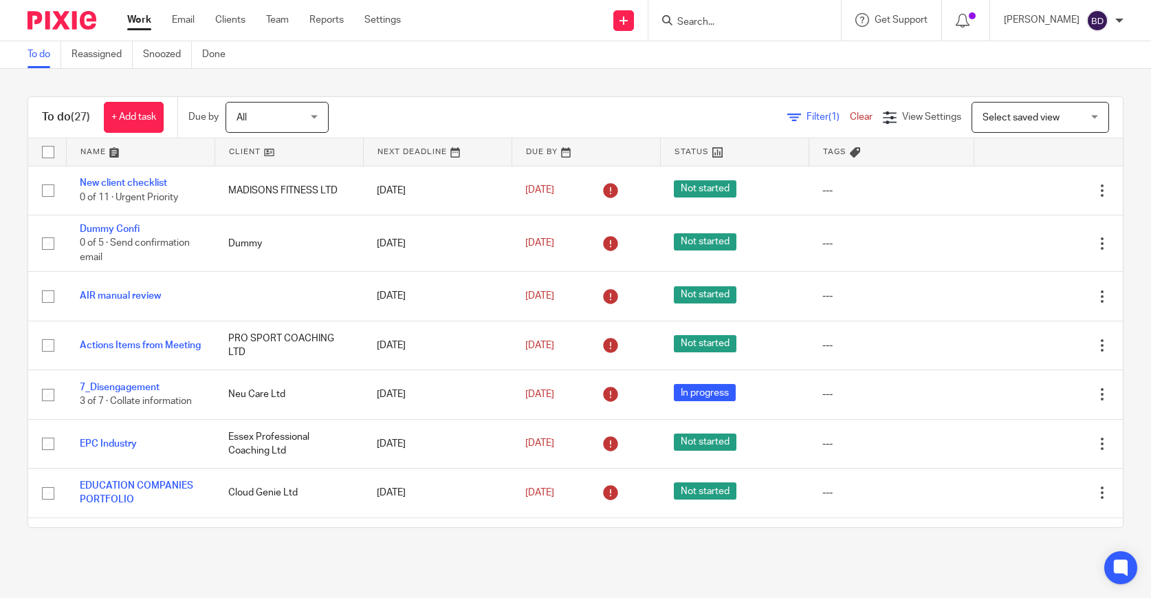
click at [114, 152] on link at bounding box center [141, 152] width 148 height 28
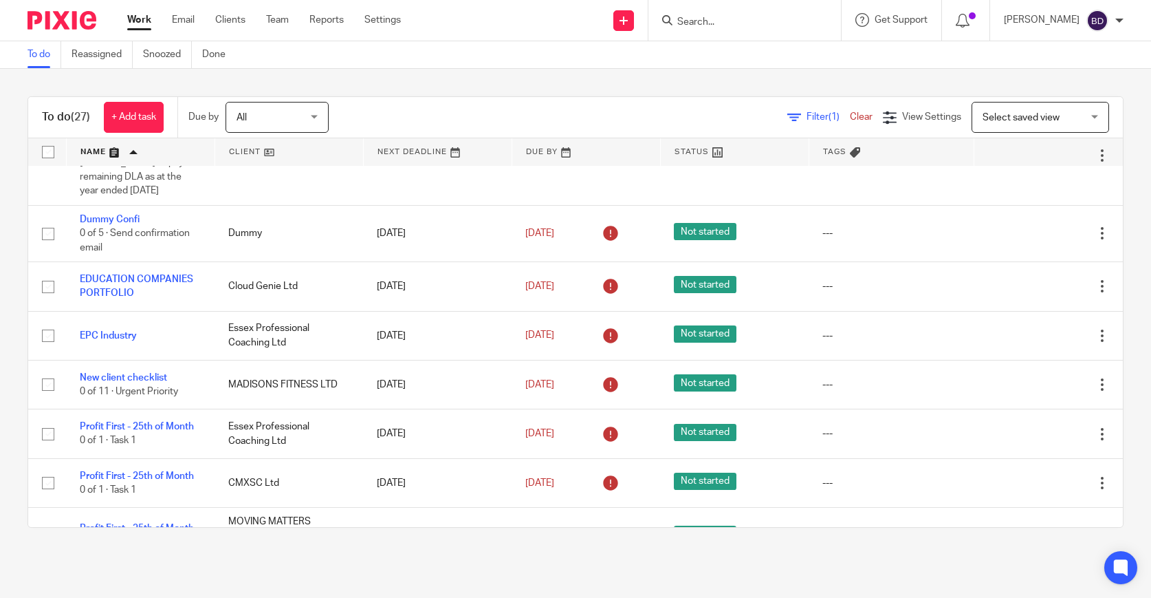
scroll to position [1254, 0]
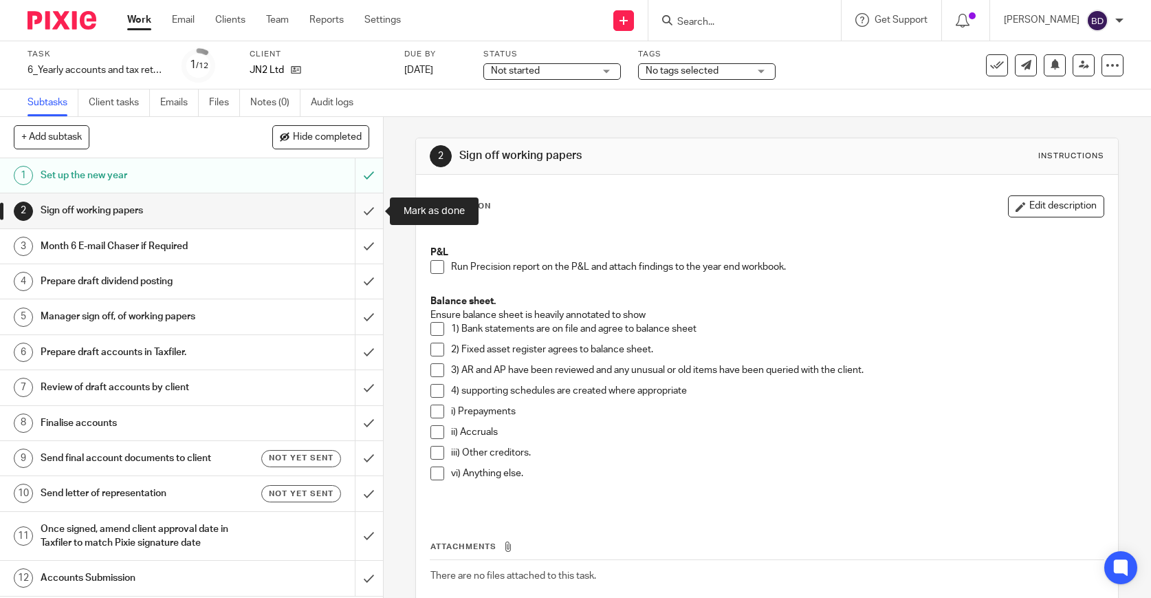
click at [366, 208] on input "submit" at bounding box center [191, 210] width 383 height 34
